Goal: Complete application form

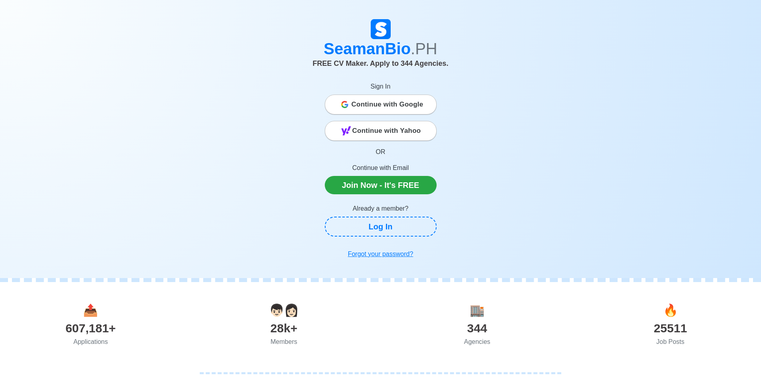
click at [398, 107] on span "Continue with Google" at bounding box center [387, 105] width 72 height 16
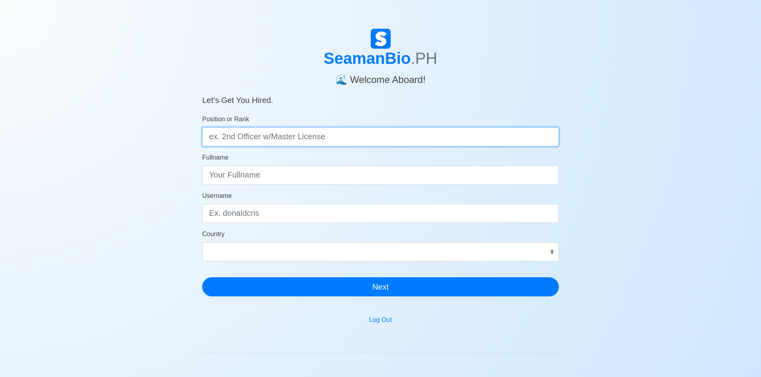
click at [289, 134] on input "Position or Rank" at bounding box center [380, 136] width 357 height 19
type input "Ordinary [PERSON_NAME]"
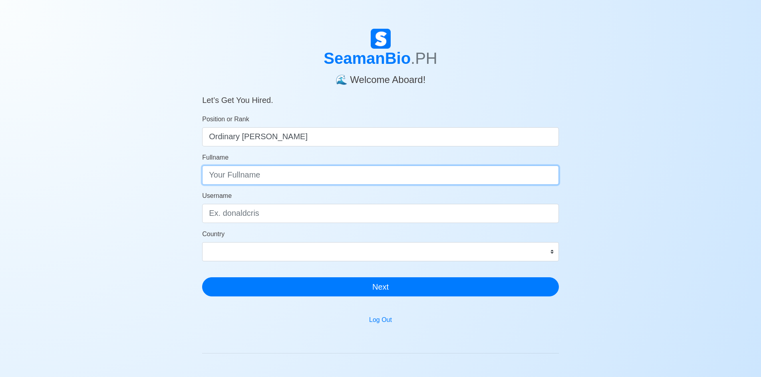
click at [258, 172] on input "Fullname" at bounding box center [380, 175] width 357 height 19
type input "[PERSON_NAME] De [PERSON_NAME]"
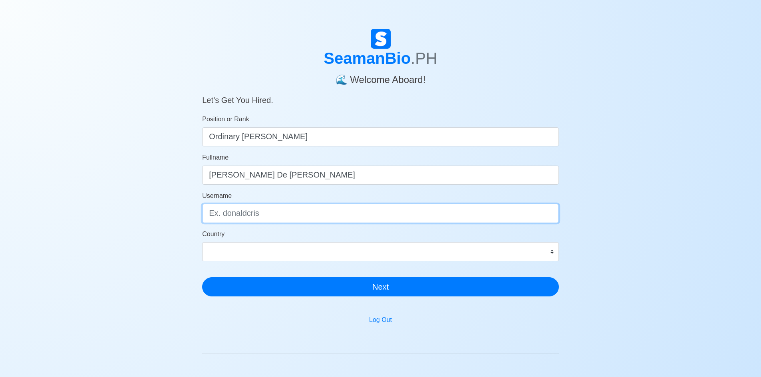
click at [283, 208] on input "Username" at bounding box center [380, 213] width 357 height 19
type input "j"
type input "jimwelld"
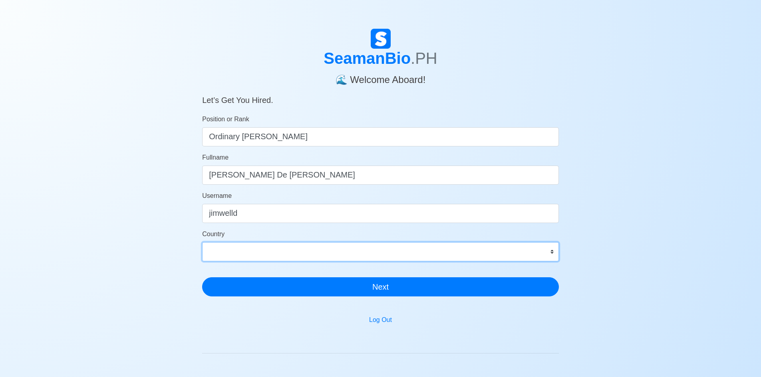
click at [549, 253] on select "[GEOGRAPHIC_DATA] [GEOGRAPHIC_DATA] [GEOGRAPHIC_DATA] [GEOGRAPHIC_DATA] [US_STA…" at bounding box center [380, 251] width 357 height 19
select select "PH"
click at [202, 242] on select "[GEOGRAPHIC_DATA] [GEOGRAPHIC_DATA] [GEOGRAPHIC_DATA] [GEOGRAPHIC_DATA] [US_STA…" at bounding box center [380, 251] width 357 height 19
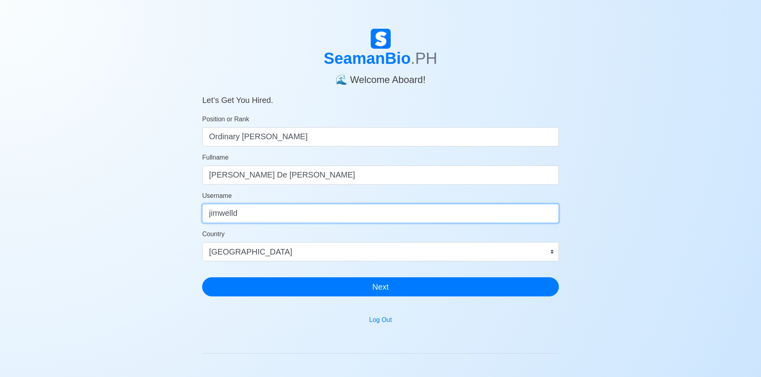
click at [299, 211] on input "jimwelld" at bounding box center [380, 213] width 357 height 19
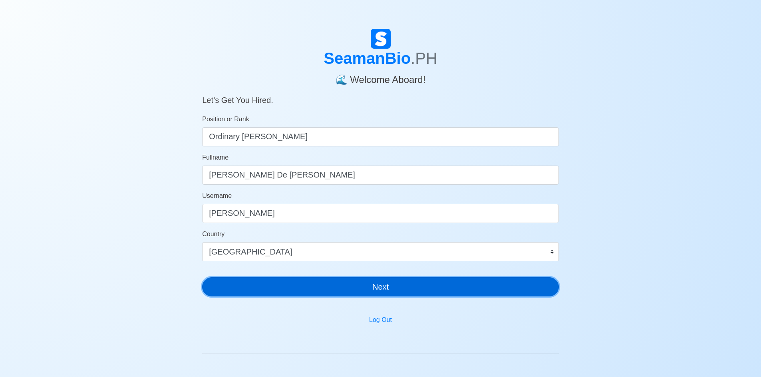
click at [377, 286] on button "Next" at bounding box center [380, 286] width 357 height 19
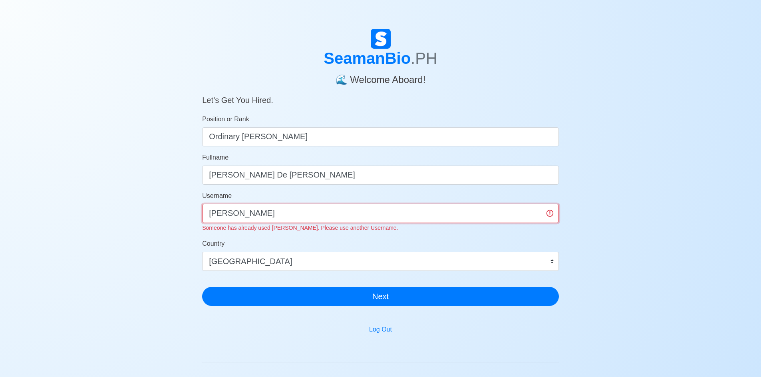
click at [352, 206] on input "[PERSON_NAME]" at bounding box center [380, 213] width 357 height 19
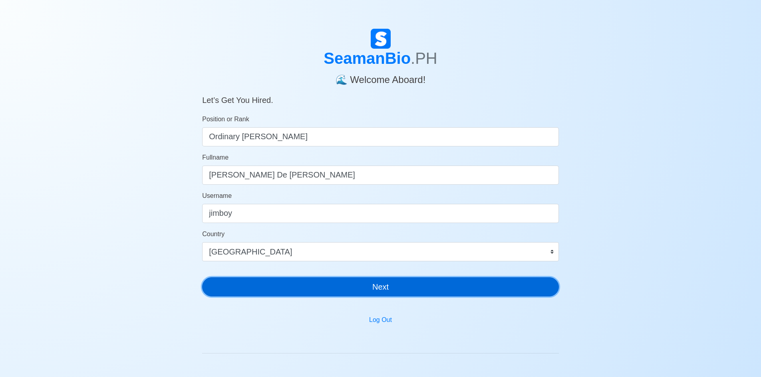
click at [376, 292] on button "Next" at bounding box center [380, 286] width 357 height 19
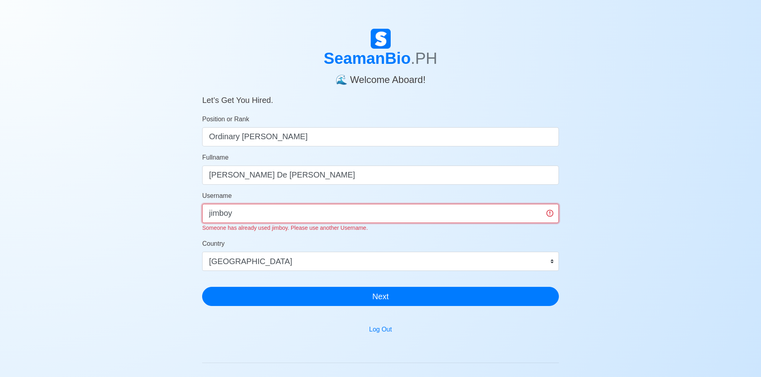
click at [314, 212] on input "jimboy" at bounding box center [380, 213] width 357 height 19
type input "j"
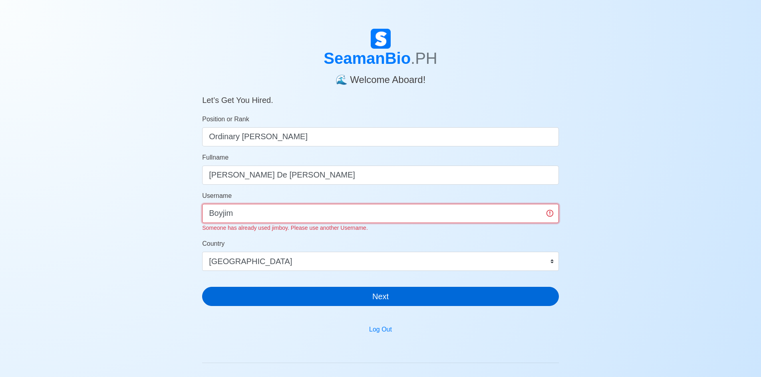
type input "Boyjim"
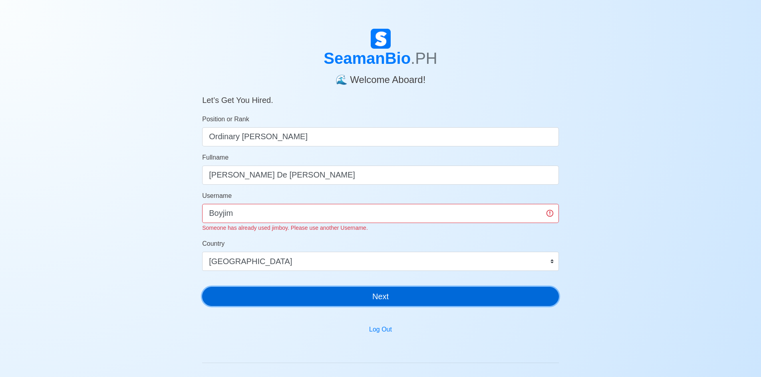
click at [381, 291] on button "Next" at bounding box center [380, 296] width 357 height 19
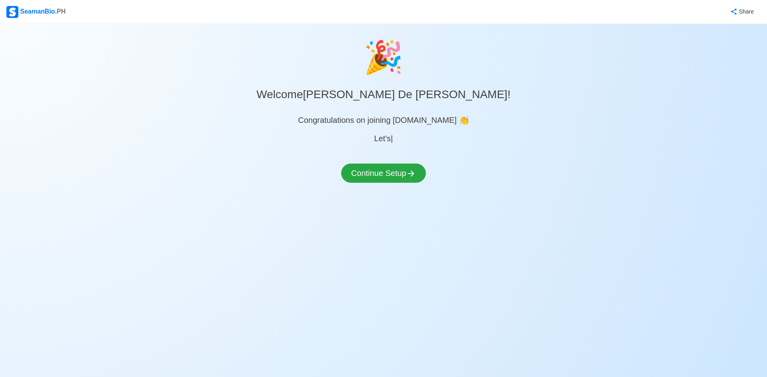
click at [384, 153] on div "🎉 Welcome [PERSON_NAME] De [PERSON_NAME] ! Congratulations on joining [DOMAIN_N…" at bounding box center [383, 118] width 767 height 168
click at [381, 168] on button "Continue Setup" at bounding box center [383, 173] width 85 height 19
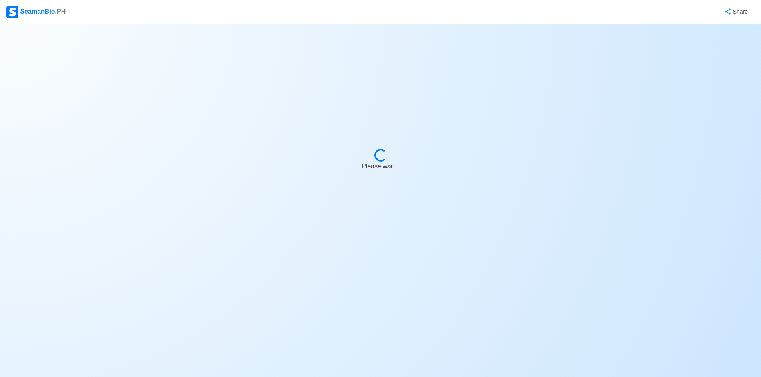
select select "Visible for Hiring"
select select "PH"
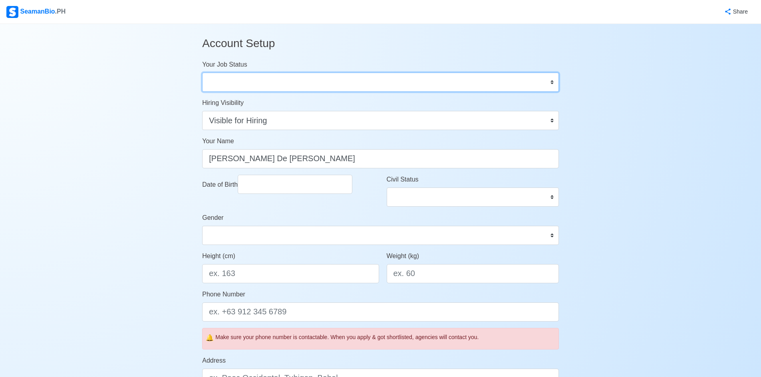
click at [357, 87] on select "Onboard Actively Looking for Job Not Looking for Job" at bounding box center [380, 82] width 357 height 19
select select "Actively Looking for Job"
click at [202, 73] on select "Onboard Actively Looking for Job Not Looking for Job" at bounding box center [380, 82] width 357 height 19
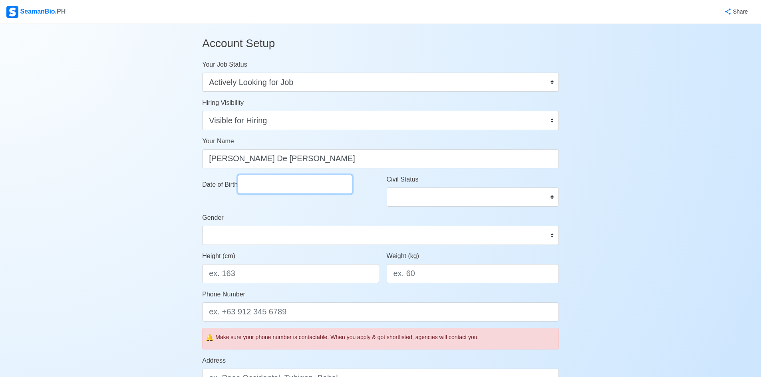
click at [307, 190] on input "Date of Birth" at bounding box center [295, 184] width 115 height 19
select select "****"
select select "******"
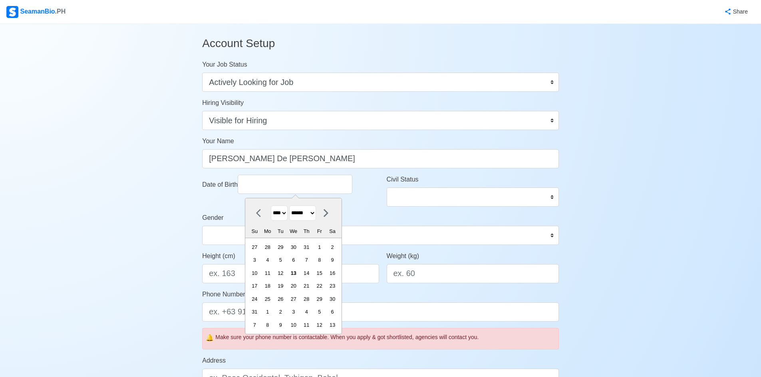
click at [286, 213] on select "**** **** **** **** **** **** **** **** **** **** **** **** **** **** **** ****…" at bounding box center [279, 214] width 17 height 16
select select "****"
click at [271, 206] on select "**** **** **** **** **** **** **** **** **** **** **** **** **** **** **** ****…" at bounding box center [279, 214] width 17 height 16
click at [316, 211] on select "******* ******** ***** ***** *** **** **** ****** ********* ******* ******** **…" at bounding box center [302, 214] width 27 height 16
select select "*****"
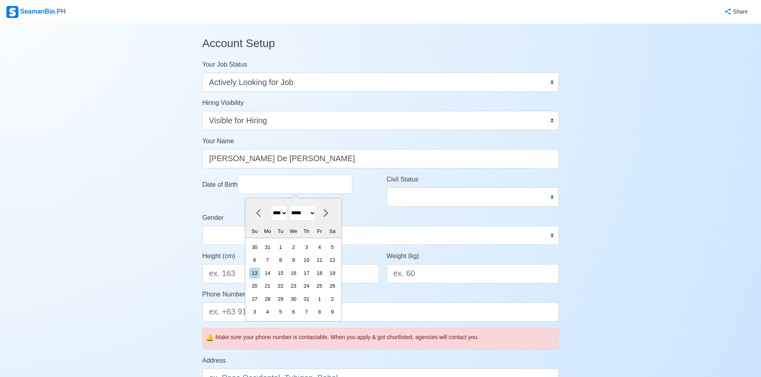
click at [293, 206] on select "******* ******** ***** ***** *** **** **** ****** ********* ******* ******** **…" at bounding box center [302, 214] width 27 height 16
click at [273, 281] on div "17" at bounding box center [267, 286] width 11 height 11
type input "[DATE]"
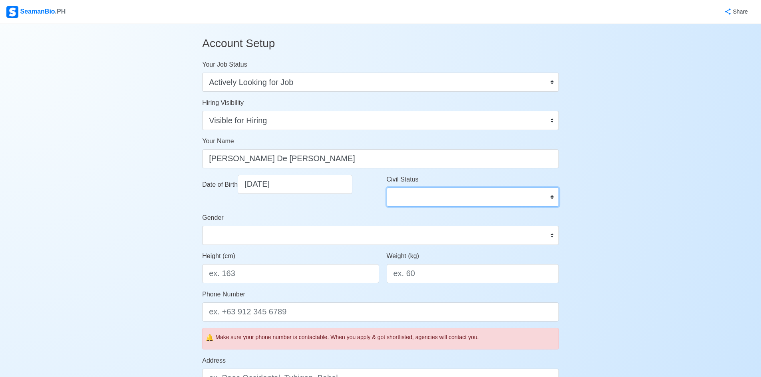
click at [550, 196] on select "Single Married Widowed Separated" at bounding box center [472, 197] width 172 height 19
select select "Married"
click at [386, 188] on select "Single Married Widowed Separated" at bounding box center [472, 197] width 172 height 19
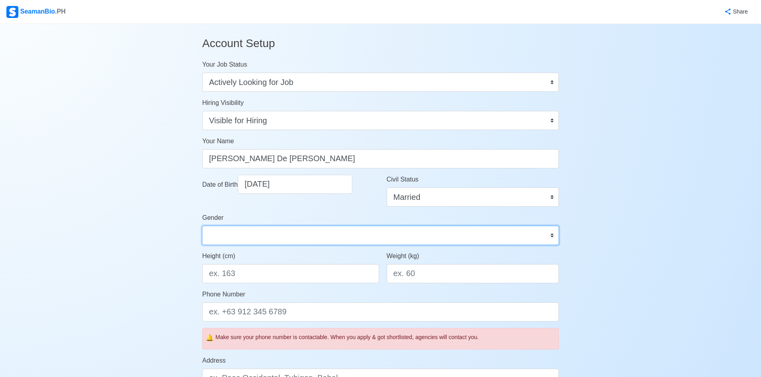
click at [311, 234] on select "[DEMOGRAPHIC_DATA] [DEMOGRAPHIC_DATA]" at bounding box center [380, 235] width 357 height 19
select select "[DEMOGRAPHIC_DATA]"
click at [202, 226] on select "[DEMOGRAPHIC_DATA] [DEMOGRAPHIC_DATA]" at bounding box center [380, 235] width 357 height 19
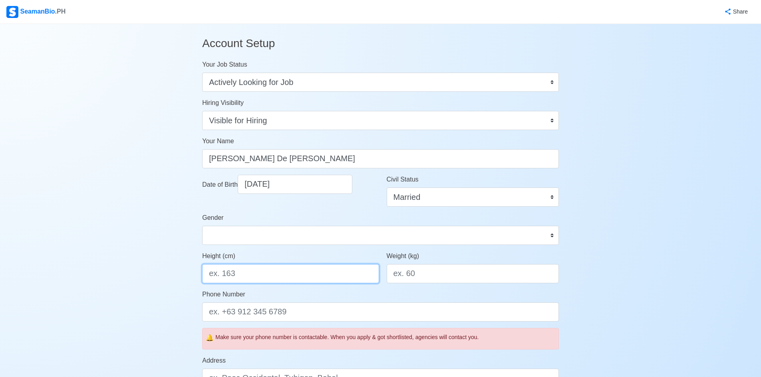
click at [277, 271] on input "Height (cm)" at bounding box center [290, 273] width 176 height 19
type input "168"
click at [446, 278] on input "Weight (kg)" at bounding box center [472, 273] width 172 height 19
type input "115"
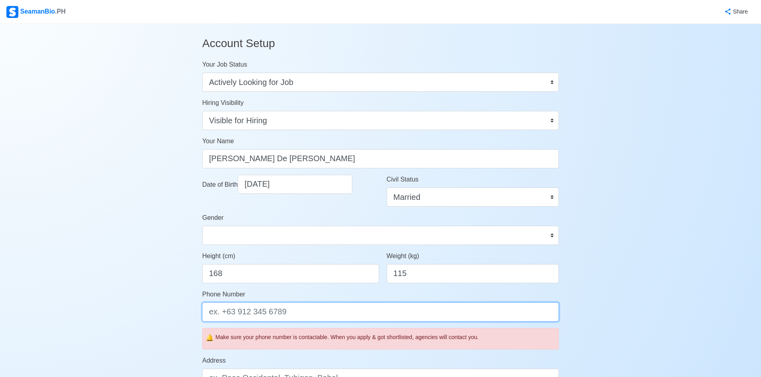
click at [311, 313] on input "Phone Number" at bounding box center [380, 312] width 357 height 19
type input "09703826761"
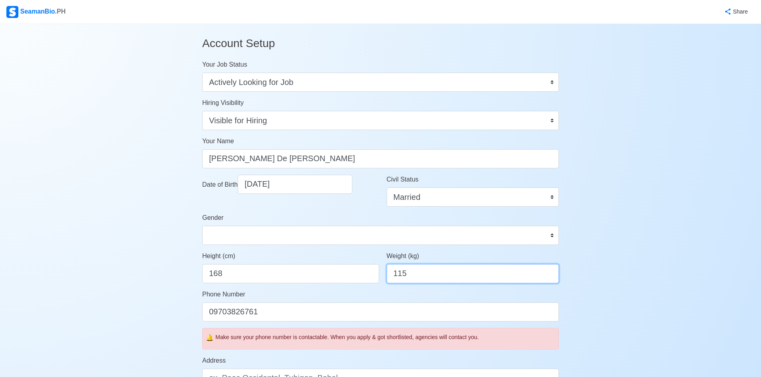
click at [431, 270] on input "115" at bounding box center [472, 273] width 172 height 19
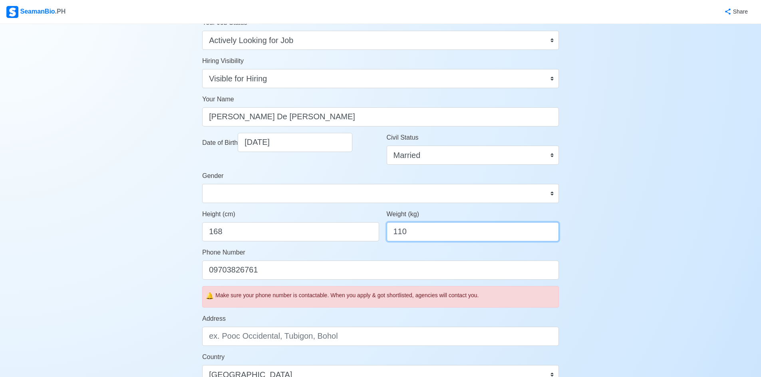
scroll to position [80, 0]
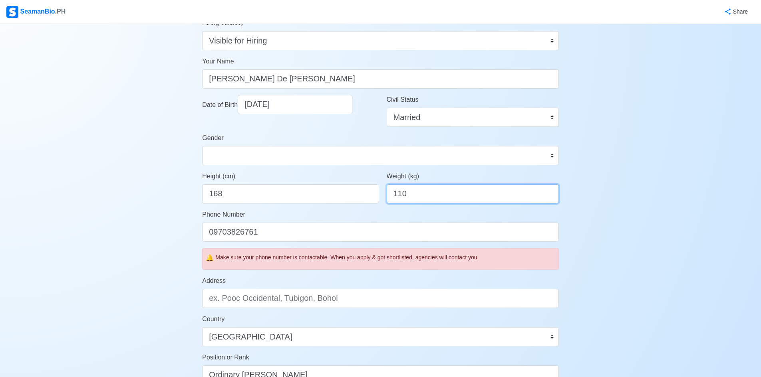
type input "110"
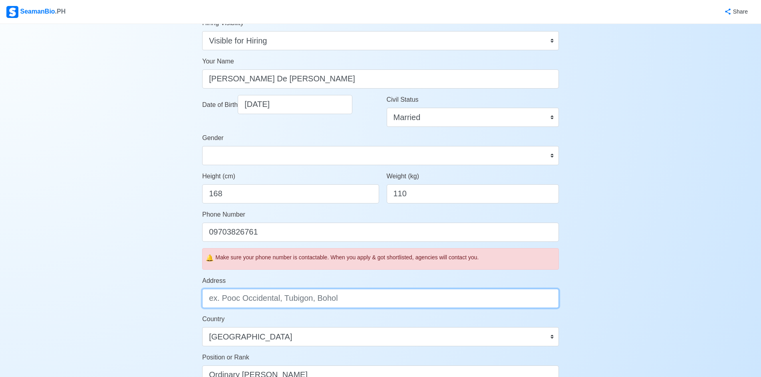
click at [324, 302] on input "Address" at bounding box center [380, 298] width 357 height 19
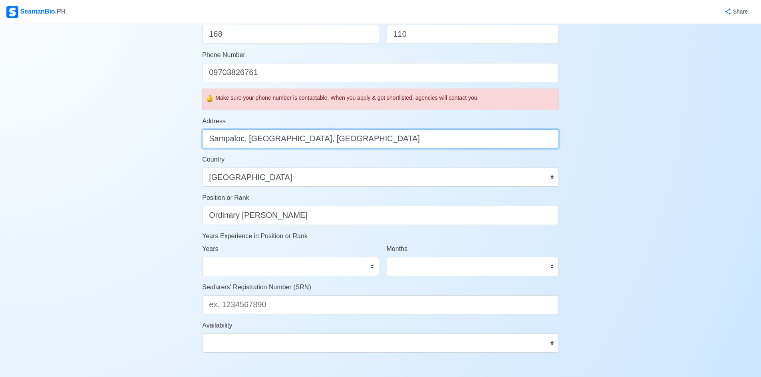
type input "Sampaloc, [GEOGRAPHIC_DATA], [GEOGRAPHIC_DATA]"
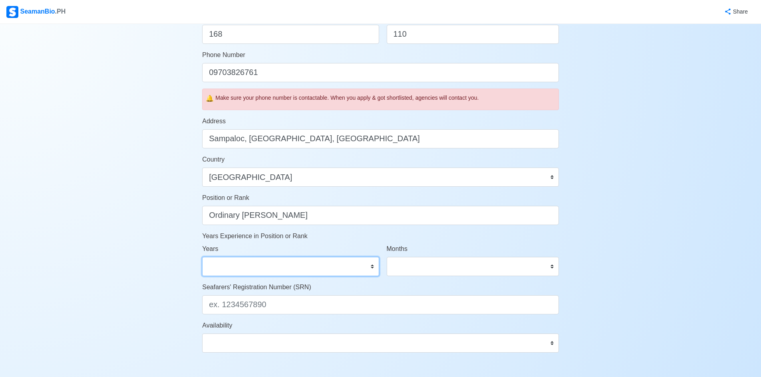
click at [288, 268] on select "0 1 2 3 4 5 6 7 8 9 10 11 12 13 14 15 16 17 18 19 20 21 22 23 24 25 26 27 28 29…" at bounding box center [290, 266] width 176 height 19
select select "1"
click at [202, 257] on select "0 1 2 3 4 5 6 7 8 9 10 11 12 13 14 15 16 17 18 19 20 21 22 23 24 25 26 27 28 29…" at bounding box center [290, 266] width 176 height 19
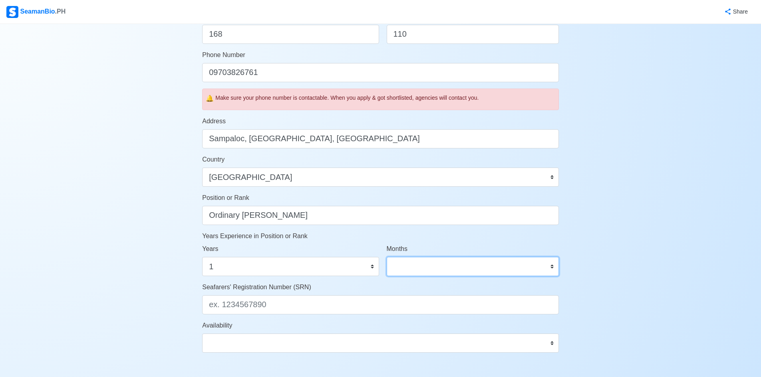
click at [478, 265] on select "0 1 2 3 4 5 6 7 8 9 10 11" at bounding box center [472, 266] width 172 height 19
click at [678, 133] on div "Account Setup Your Job Status Onboard Actively Looking for Job Not Looking for …" at bounding box center [380, 130] width 761 height 692
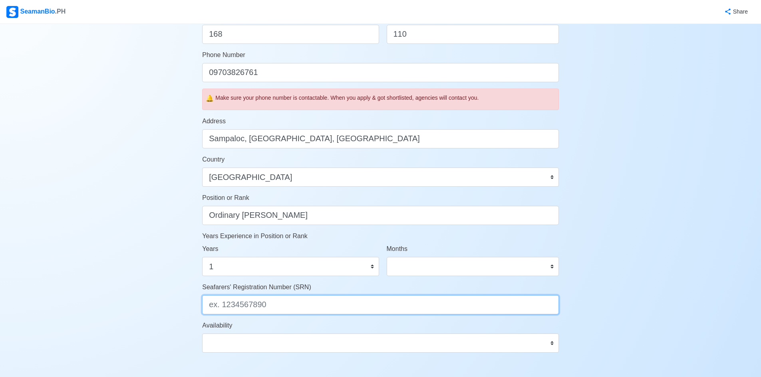
click at [293, 307] on input "Seafarers' Registration Number (SRN)" at bounding box center [380, 304] width 357 height 19
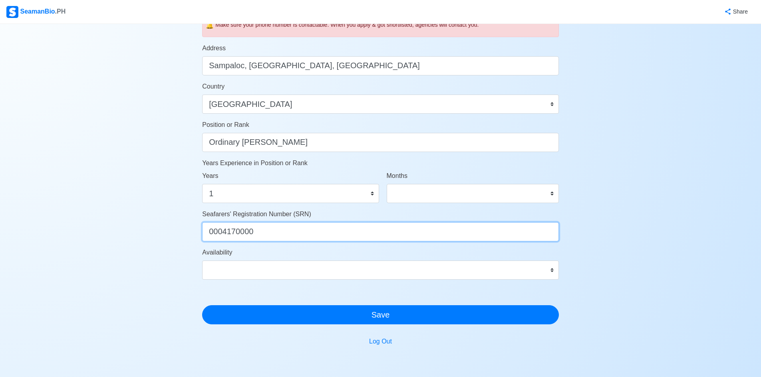
scroll to position [358, 0]
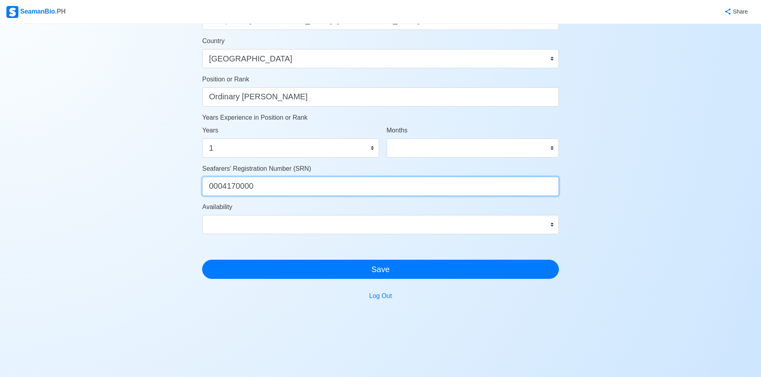
type input "0004170000"
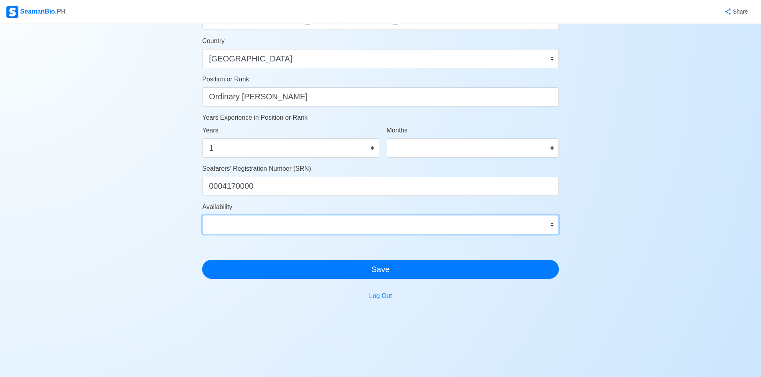
click at [526, 221] on select "Immediate [DATE] [DATE] [DATE] [DATE] [DATE] [DATE] [DATE] [DATE] [DATE]" at bounding box center [380, 224] width 357 height 19
select select "4102412400000"
click at [202, 215] on select "Immediate [DATE] [DATE] [DATE] [DATE] [DATE] [DATE] [DATE] [DATE] [DATE]" at bounding box center [380, 224] width 357 height 19
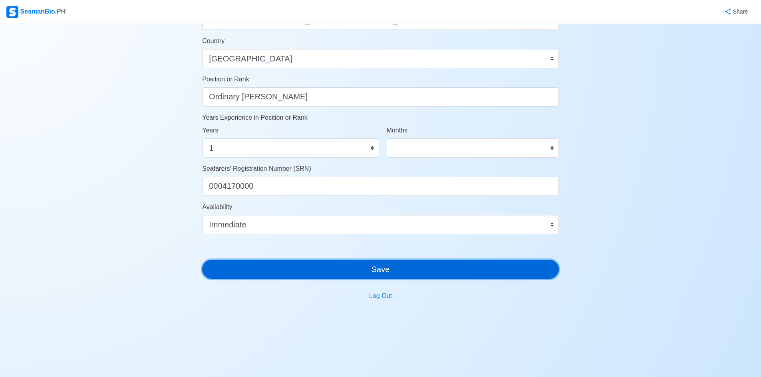
click at [335, 260] on button "Save" at bounding box center [380, 269] width 357 height 19
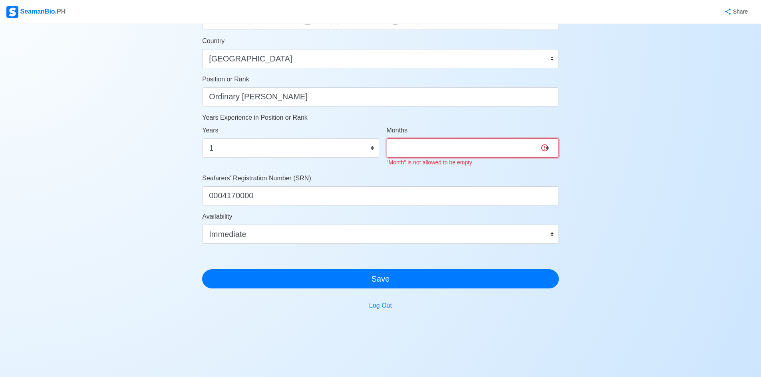
click at [545, 149] on select "0 1 2 3 4 5 6 7 8 9 10 11" at bounding box center [472, 148] width 172 height 19
select select "0"
click at [386, 139] on select "0 1 2 3 4 5 6 7 8 9 10 11" at bounding box center [472, 148] width 172 height 19
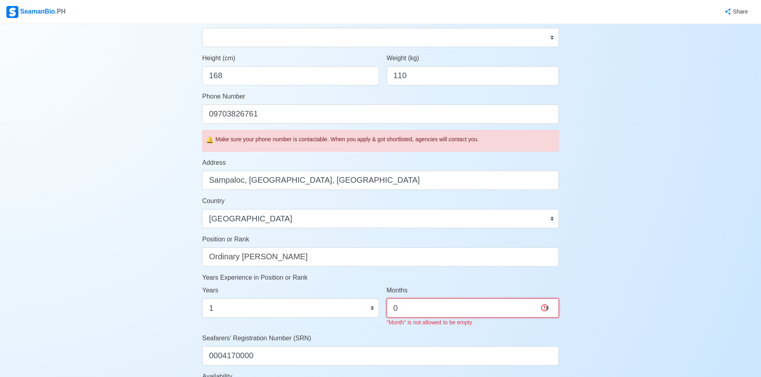
scroll to position [198, 0]
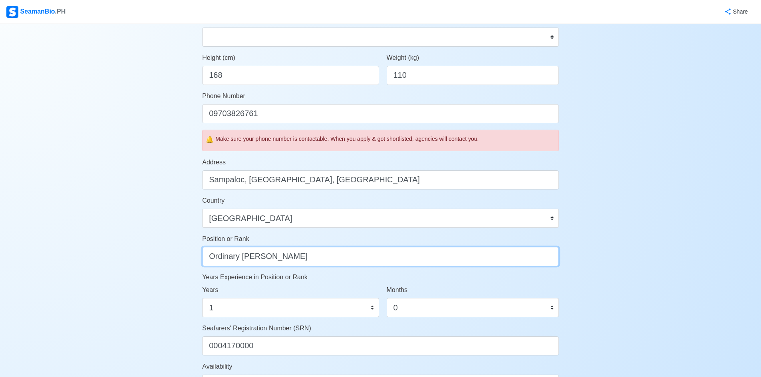
click at [383, 258] on input "Ordinary [PERSON_NAME]" at bounding box center [380, 256] width 357 height 19
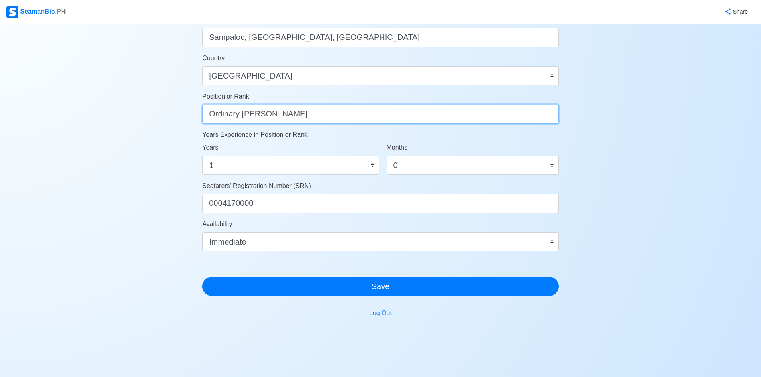
scroll to position [358, 0]
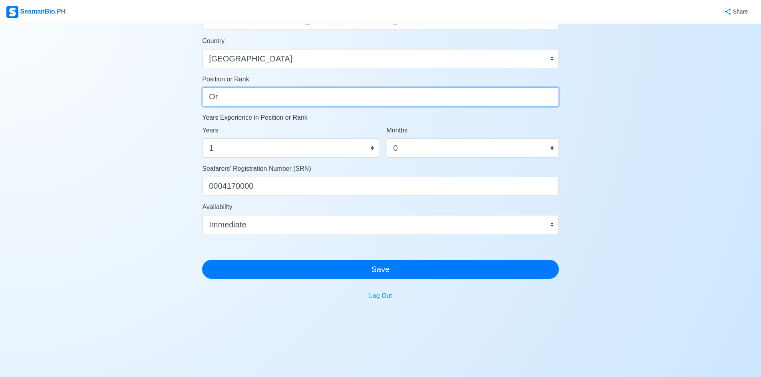
type input "O"
type input "D"
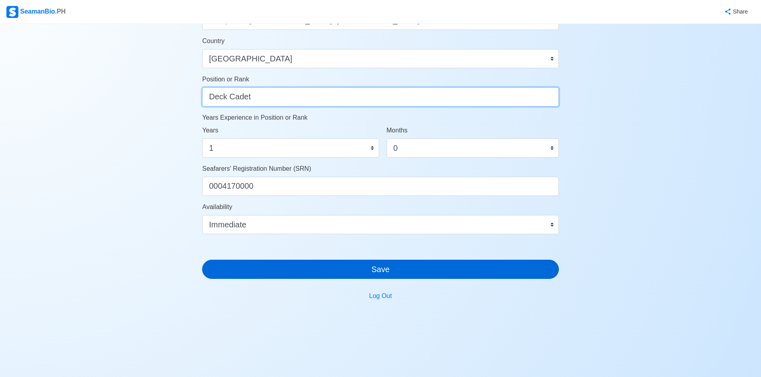
type input "Deck Cadet"
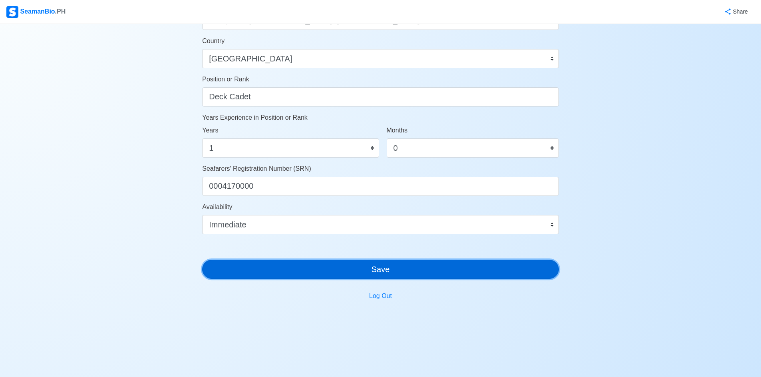
click at [349, 270] on button "Save" at bounding box center [380, 269] width 357 height 19
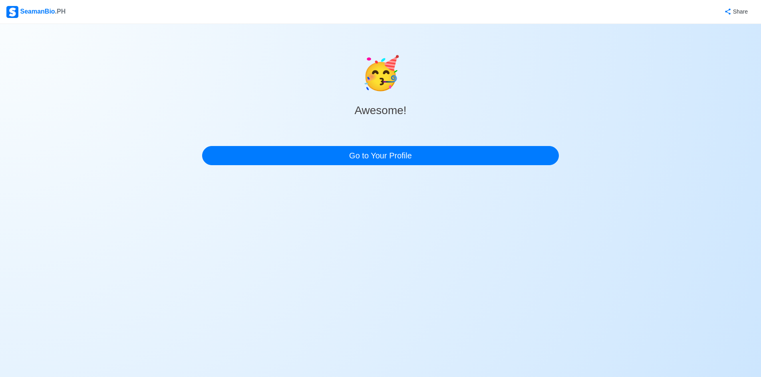
scroll to position [0, 0]
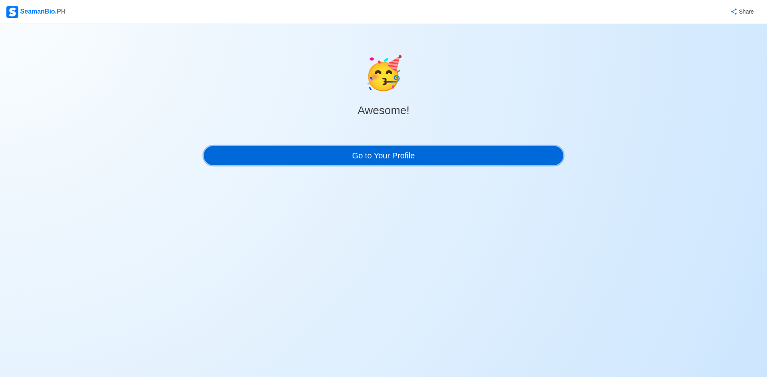
click at [410, 160] on link "Go to Your Profile" at bounding box center [383, 155] width 359 height 19
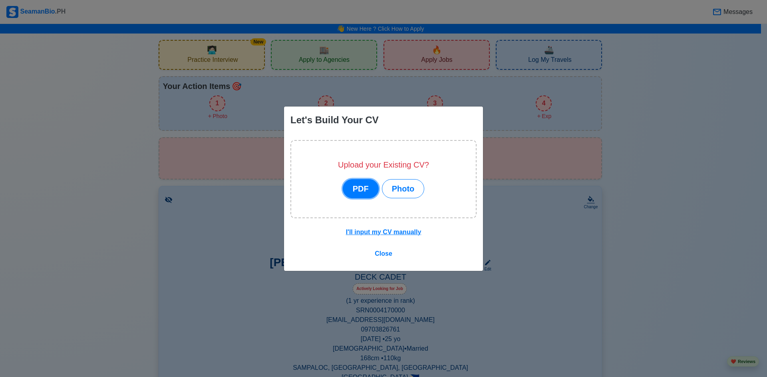
click at [373, 188] on button "PDF" at bounding box center [361, 188] width 36 height 19
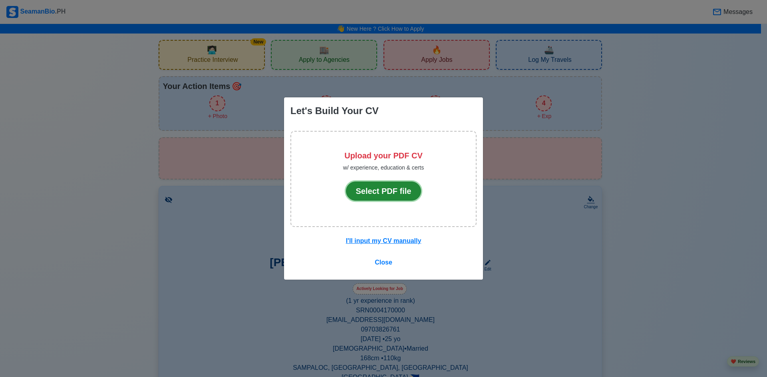
click at [403, 193] on button "Select PDF file" at bounding box center [383, 191] width 75 height 19
click at [381, 262] on span "Close" at bounding box center [384, 262] width 18 height 7
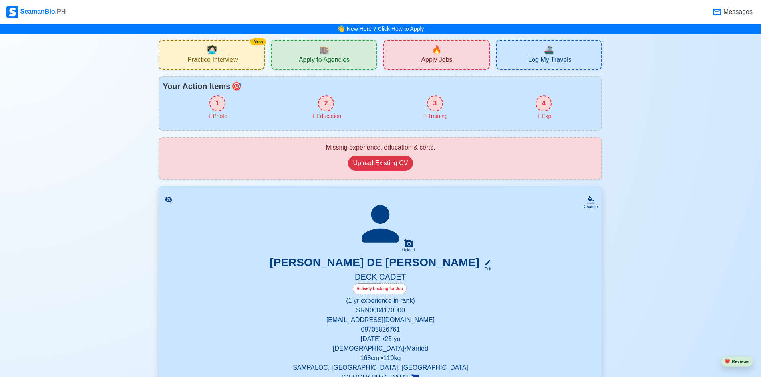
click at [254, 54] on div "New 🧑🏻‍💻 Practice Interview" at bounding box center [212, 55] width 106 height 30
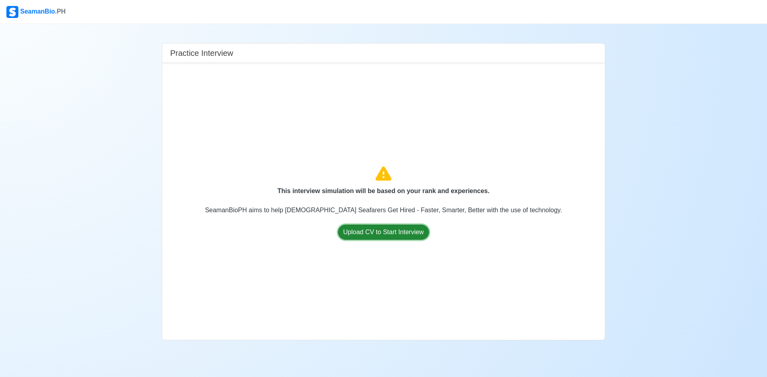
click at [371, 230] on button "Upload CV to Start Interview" at bounding box center [383, 232] width 91 height 15
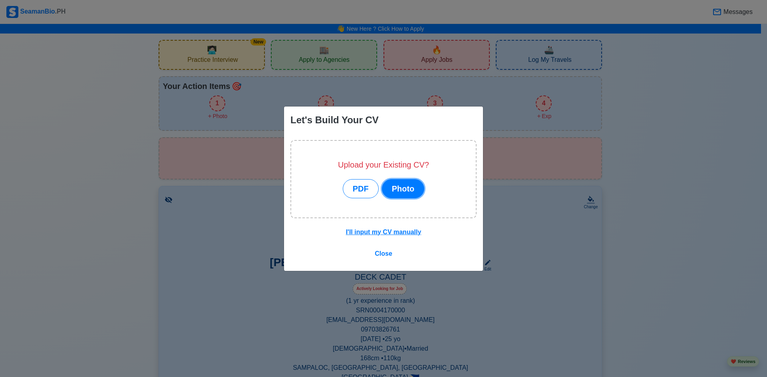
click at [397, 188] on button "Photo" at bounding box center [403, 188] width 43 height 19
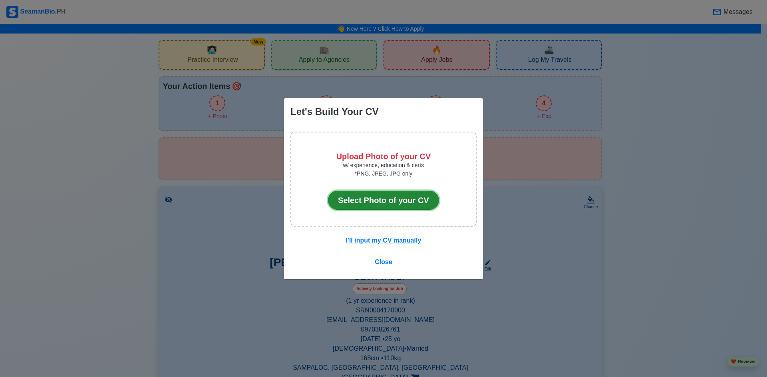
click at [393, 198] on button "Select Photo of your CV" at bounding box center [383, 200] width 111 height 19
click at [385, 201] on button "Select Photo of your CV" at bounding box center [383, 200] width 111 height 19
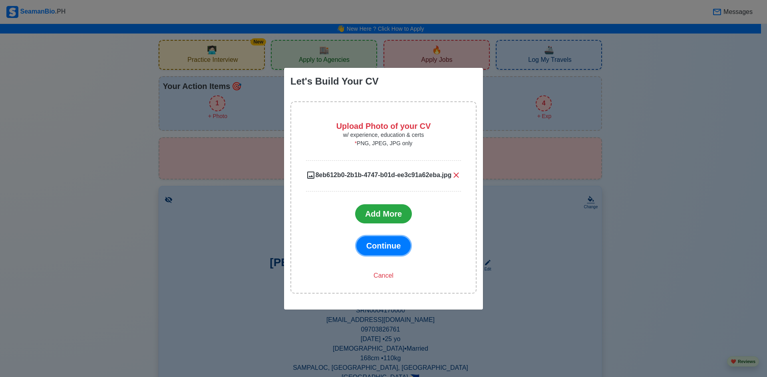
click at [381, 242] on span "Continue" at bounding box center [383, 246] width 35 height 9
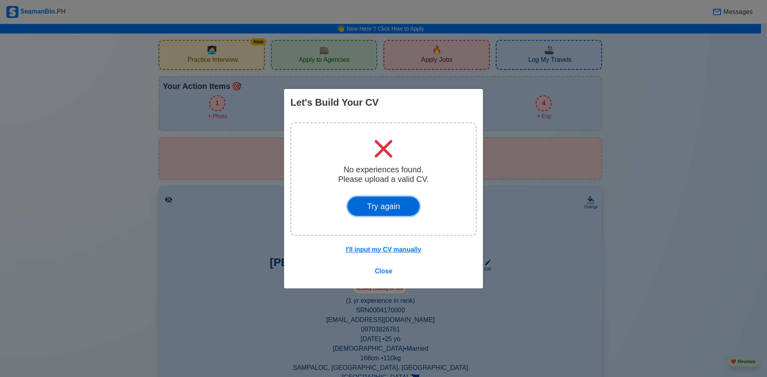
click at [392, 204] on button "Try again" at bounding box center [383, 206] width 72 height 19
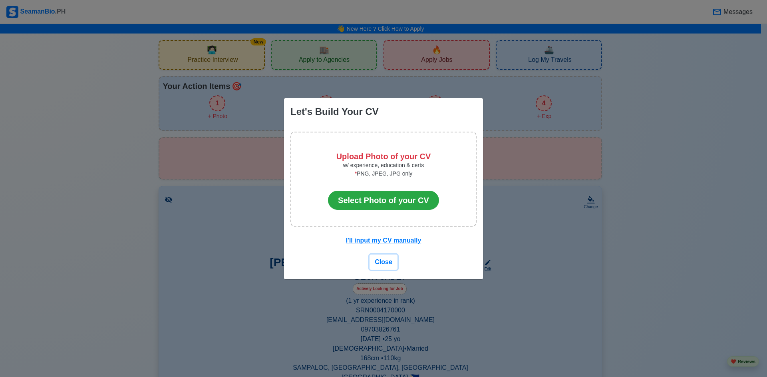
click at [386, 262] on span "Close" at bounding box center [384, 262] width 18 height 7
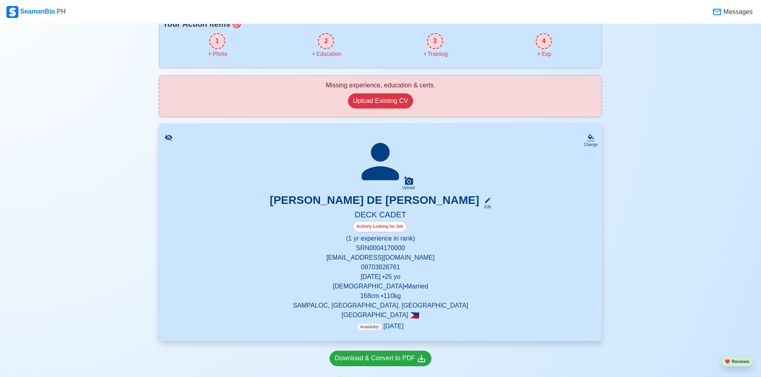
scroll to position [120, 0]
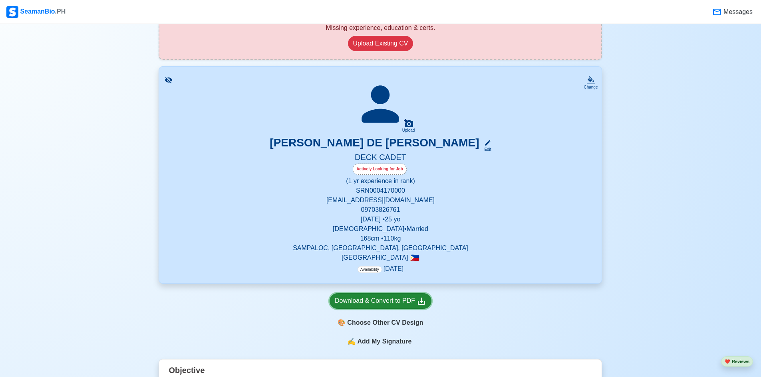
click at [385, 299] on div "Download & Convert to PDF" at bounding box center [380, 301] width 91 height 10
click at [481, 149] on div "Edit" at bounding box center [486, 150] width 10 height 6
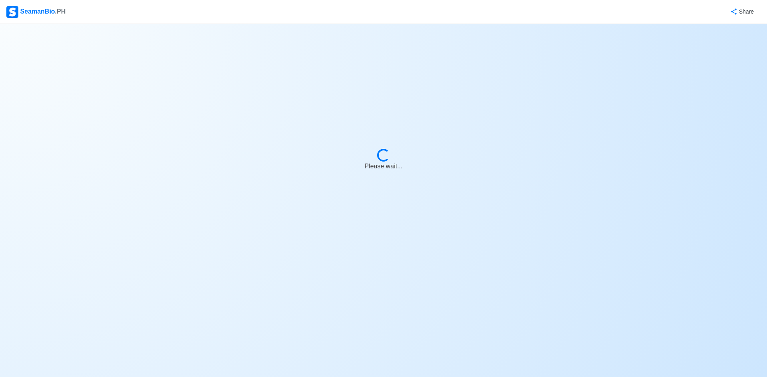
select select "Actively Looking for Job"
select select "Visible for Hiring"
select select "Married"
select select "[DEMOGRAPHIC_DATA]"
select select "PH"
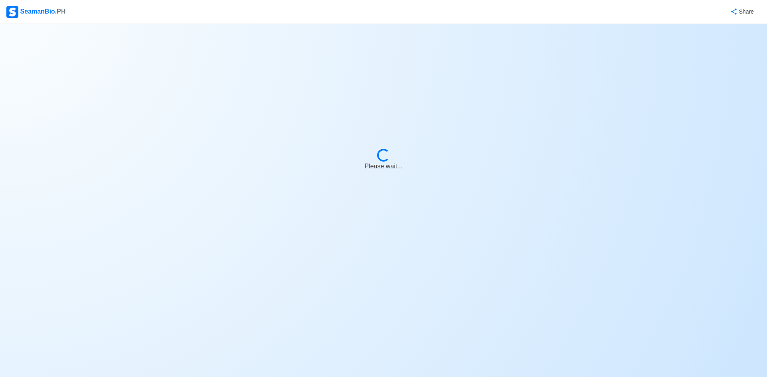
select select "1"
select select "0"
select select "4102412400000"
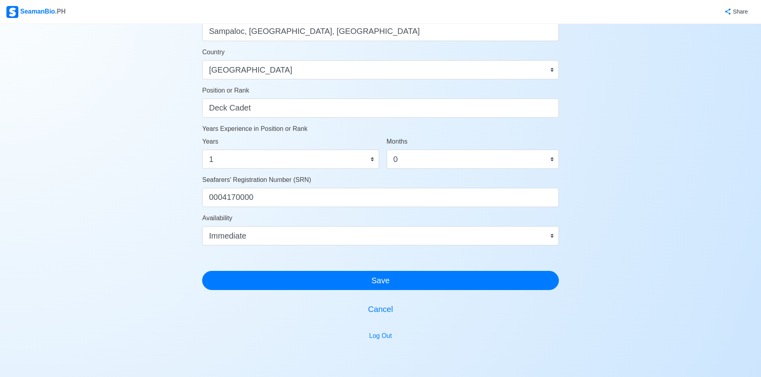
scroll to position [387, 0]
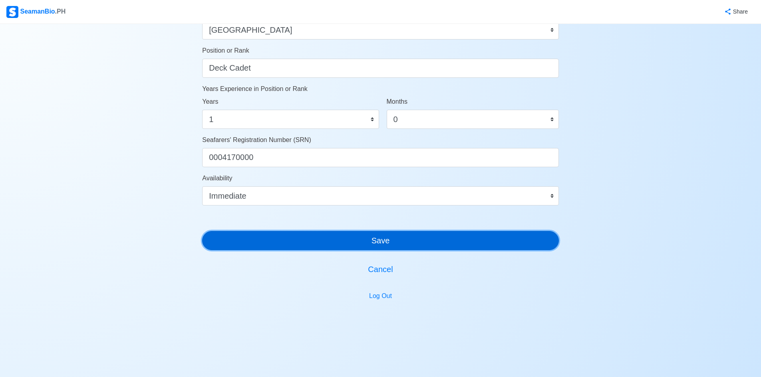
click at [331, 237] on button "Save" at bounding box center [380, 240] width 357 height 19
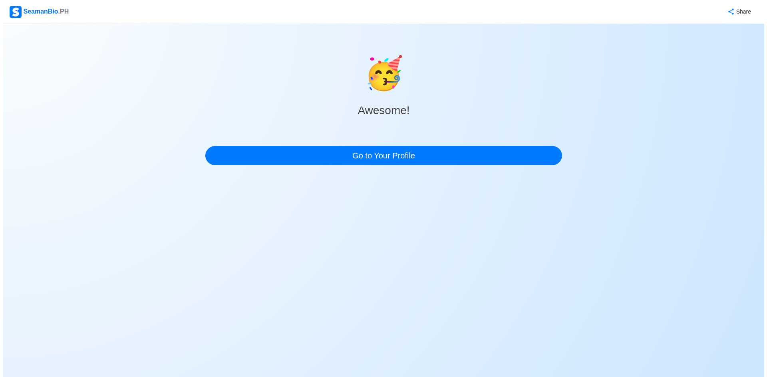
scroll to position [0, 0]
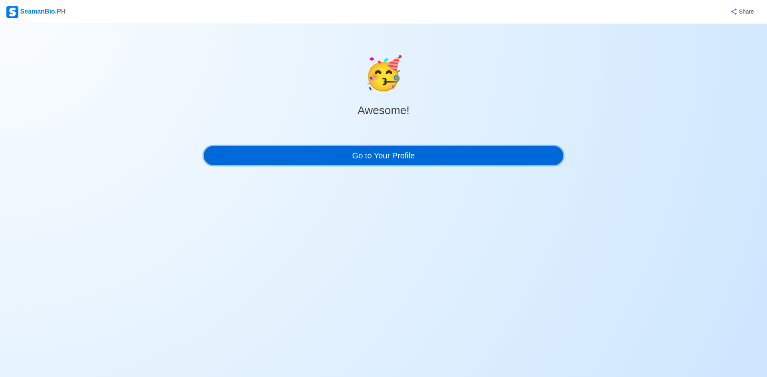
click at [387, 157] on link "Go to Your Profile" at bounding box center [383, 155] width 359 height 19
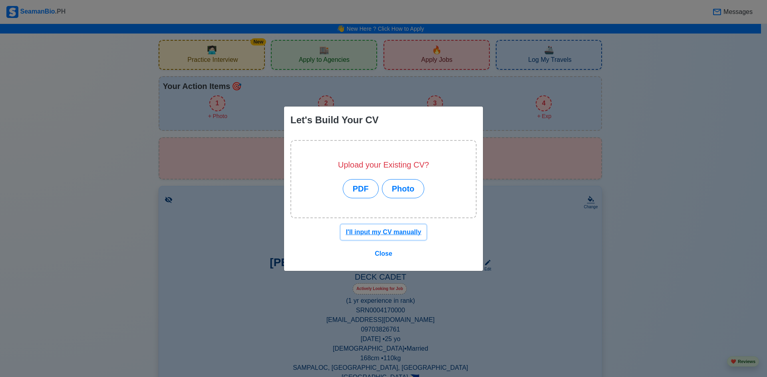
click at [388, 230] on u "I'll input my CV manually" at bounding box center [383, 232] width 75 height 7
